Goal: Information Seeking & Learning: Learn about a topic

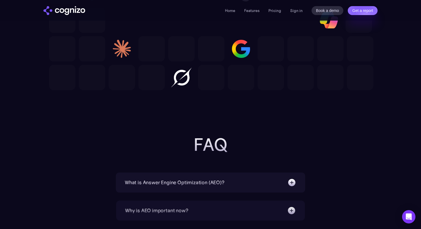
scroll to position [1701, 0]
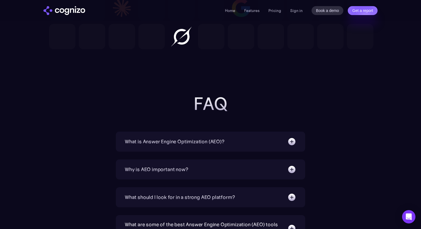
click at [293, 146] on img at bounding box center [291, 141] width 9 height 9
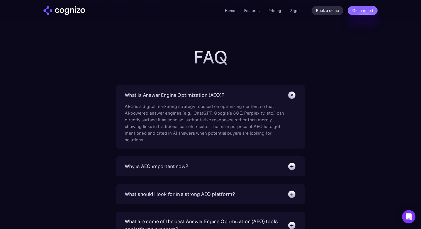
scroll to position [1755, 0]
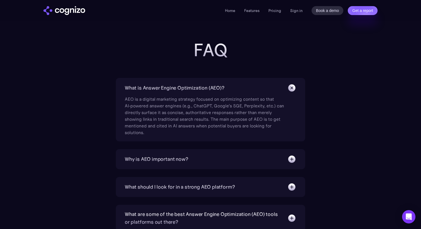
click at [290, 91] on img at bounding box center [291, 88] width 13 height 13
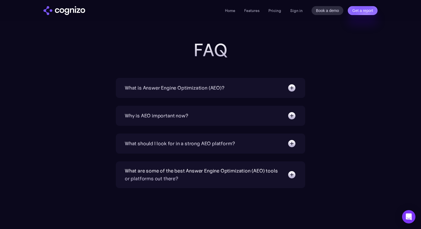
click at [290, 91] on img at bounding box center [291, 88] width 9 height 9
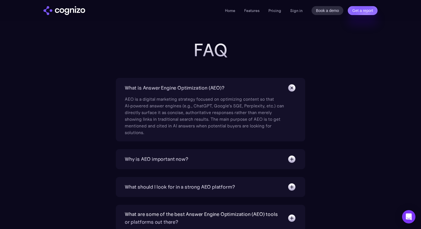
click at [290, 91] on img at bounding box center [291, 88] width 13 height 13
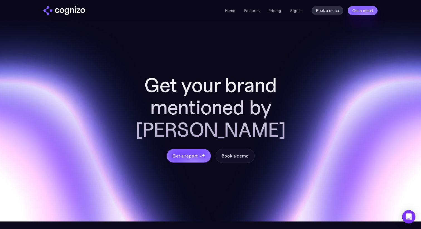
scroll to position [2224, 0]
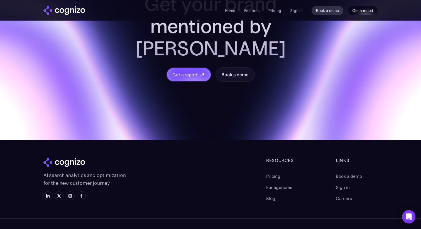
click at [356, 9] on link "Get a report" at bounding box center [363, 10] width 30 height 9
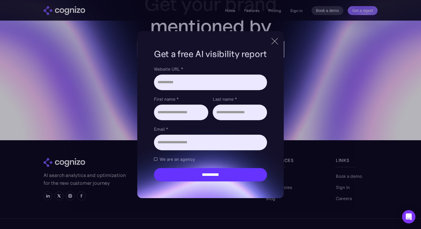
click at [276, 43] on div at bounding box center [274, 41] width 9 height 10
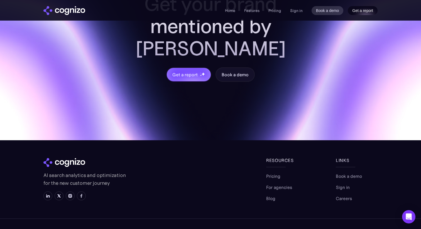
click at [357, 13] on link "Get a report" at bounding box center [363, 10] width 30 height 9
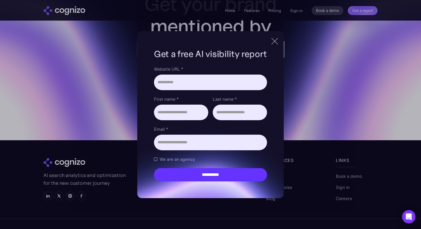
click at [275, 45] on div at bounding box center [275, 41] width 0 height 9
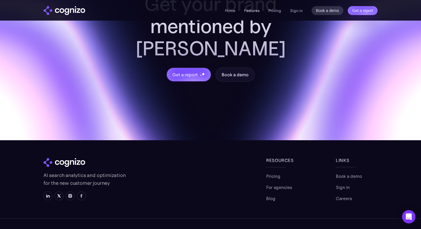
click at [256, 11] on link "Features" at bounding box center [251, 10] width 15 height 5
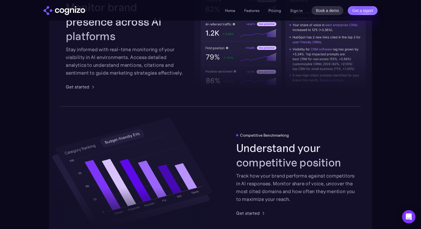
scroll to position [690, 0]
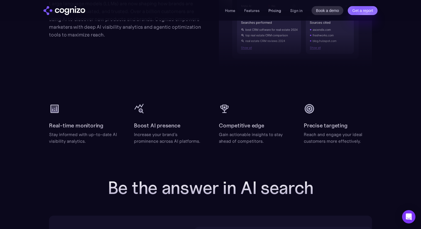
click at [278, 9] on link "Pricing" at bounding box center [274, 10] width 13 height 5
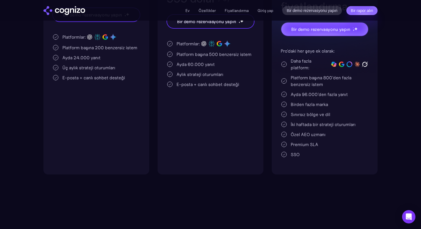
scroll to position [200, 0]
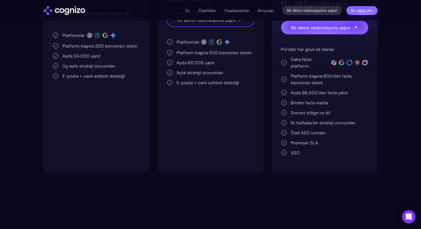
click at [289, 150] on div "SSO" at bounding box center [325, 153] width 88 height 7
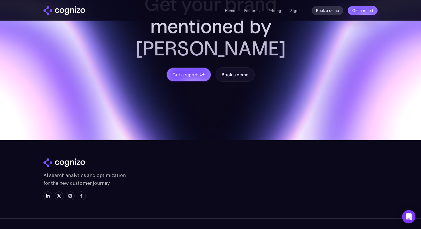
scroll to position [1679, 0]
click at [48, 194] on img at bounding box center [48, 196] width 4 height 4
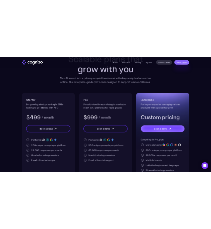
scroll to position [27, 0]
